Goal: Task Accomplishment & Management: Use online tool/utility

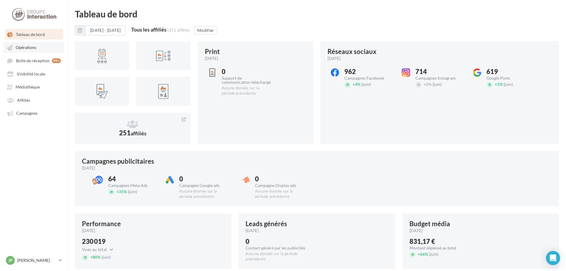
click at [25, 48] on span "Opérations" at bounding box center [26, 47] width 21 height 5
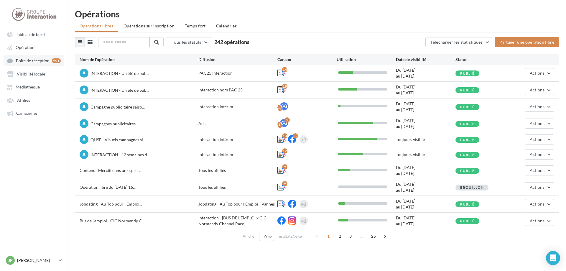
click at [22, 61] on span "Boîte de réception" at bounding box center [33, 60] width 34 height 5
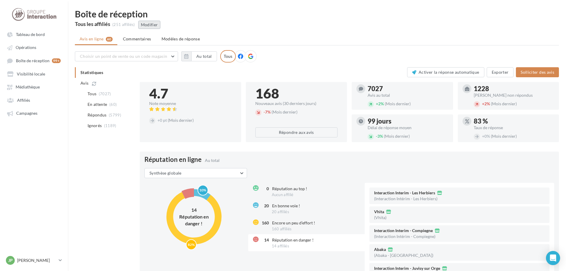
click at [151, 22] on button "Modifier" at bounding box center [149, 25] width 22 height 8
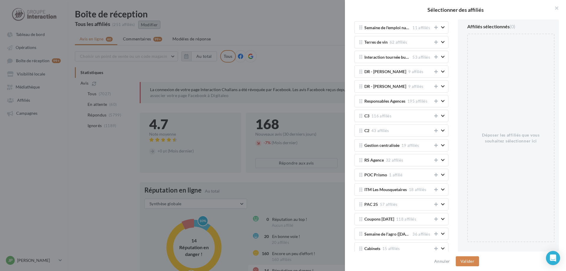
scroll to position [942, 0]
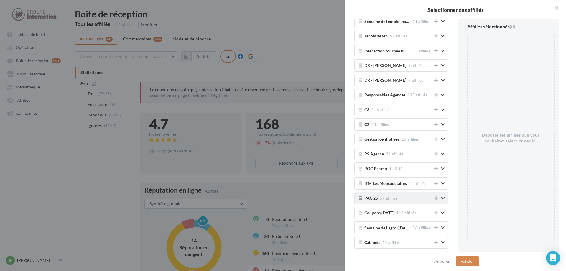
click at [436, 199] on icon at bounding box center [436, 198] width 4 height 4
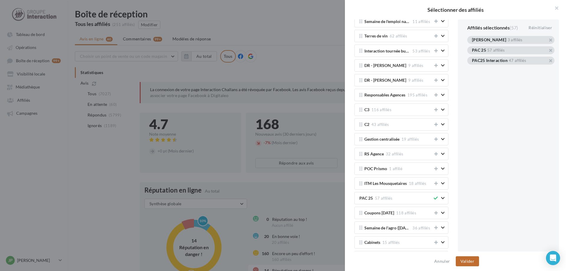
drag, startPoint x: 467, startPoint y: 263, endPoint x: 463, endPoint y: 260, distance: 4.6
click at [467, 263] on button "Valider" at bounding box center [467, 261] width 23 height 10
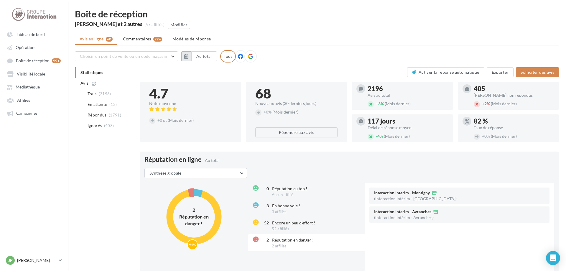
click at [187, 56] on icon "button" at bounding box center [186, 56] width 4 height 5
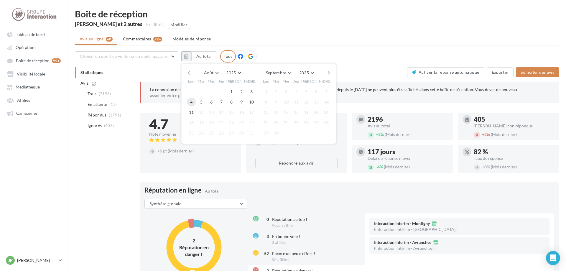
click at [192, 103] on button "4" at bounding box center [191, 102] width 9 height 9
click at [253, 102] on button "10" at bounding box center [251, 102] width 9 height 9
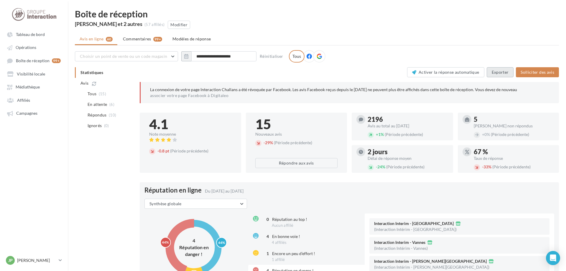
click at [493, 73] on button "Exporter" at bounding box center [500, 72] width 27 height 10
click at [29, 101] on span "Affiliés" at bounding box center [23, 100] width 13 height 5
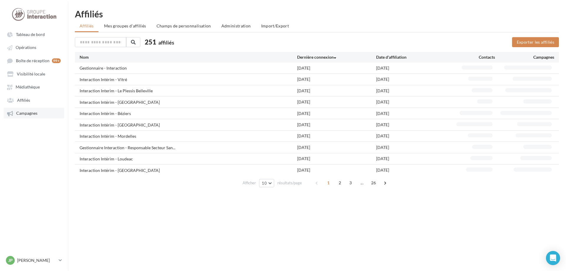
click at [28, 114] on span "Campagnes" at bounding box center [26, 113] width 21 height 5
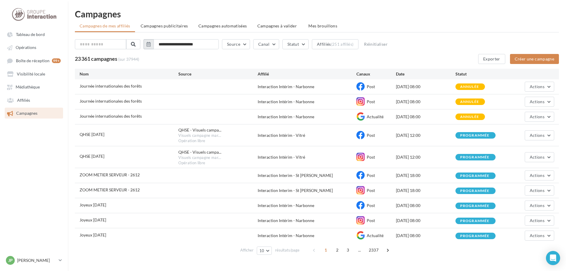
click at [151, 44] on icon "button" at bounding box center [149, 44] width 4 height 5
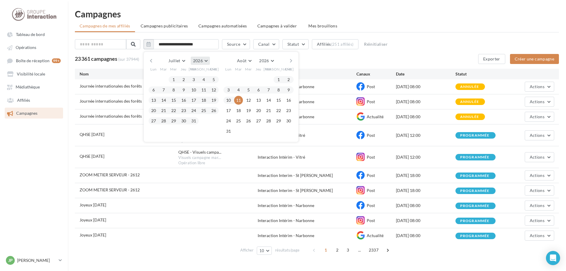
click at [210, 61] on button "2026" at bounding box center [200, 61] width 19 height 8
click at [196, 77] on button "2025" at bounding box center [189, 75] width 41 height 11
click at [233, 91] on button "4" at bounding box center [228, 90] width 9 height 9
click at [293, 90] on button "10" at bounding box center [288, 90] width 9 height 9
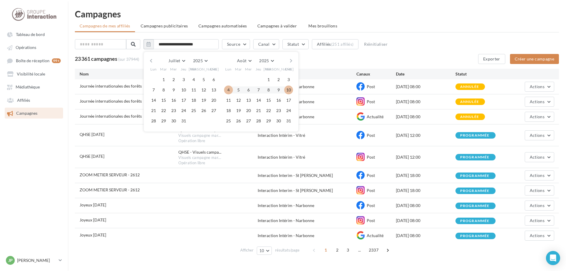
type input "**********"
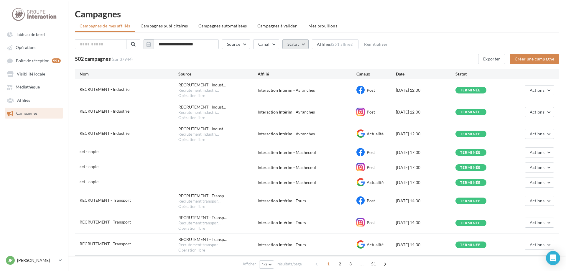
click at [308, 43] on button "Statut" at bounding box center [296, 44] width 26 height 10
click at [279, 44] on button "Canal" at bounding box center [266, 44] width 26 height 10
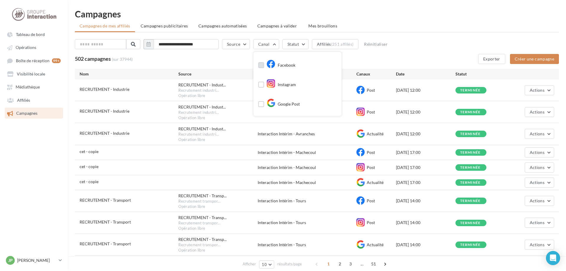
click at [290, 64] on div "Facebook" at bounding box center [281, 65] width 29 height 9
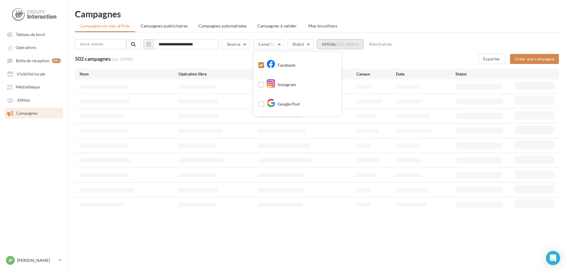
click at [349, 45] on div "(251 affiliés)" at bounding box center [347, 44] width 23 height 5
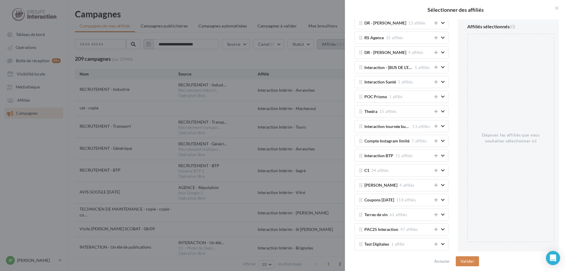
scroll to position [755, 0]
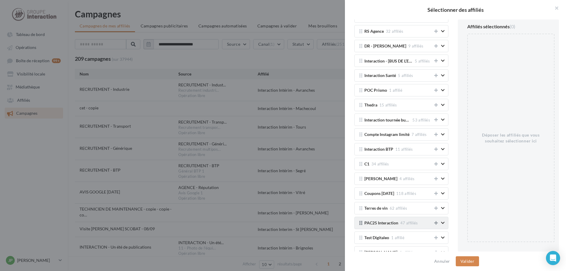
click at [435, 223] on icon at bounding box center [436, 223] width 4 height 4
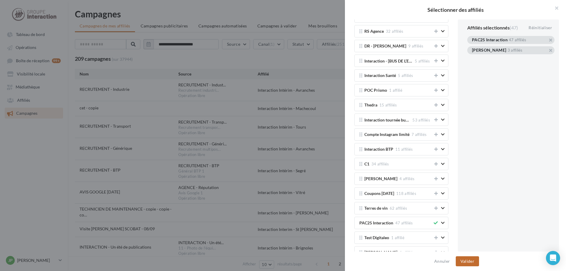
click at [467, 262] on button "Valider" at bounding box center [467, 261] width 23 height 10
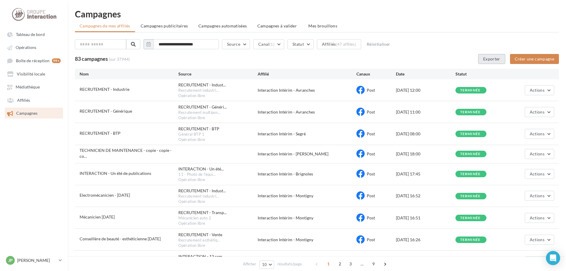
click at [496, 58] on button "Exporter" at bounding box center [491, 59] width 27 height 10
